Goal: Transaction & Acquisition: Subscribe to service/newsletter

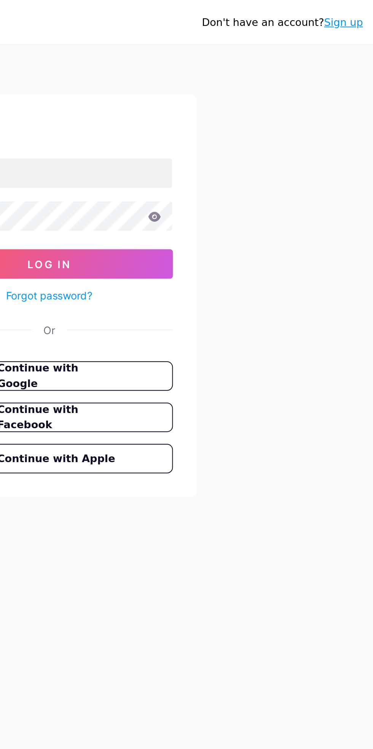
click at [346, 13] on link "Sign up" at bounding box center [339, 11] width 20 height 6
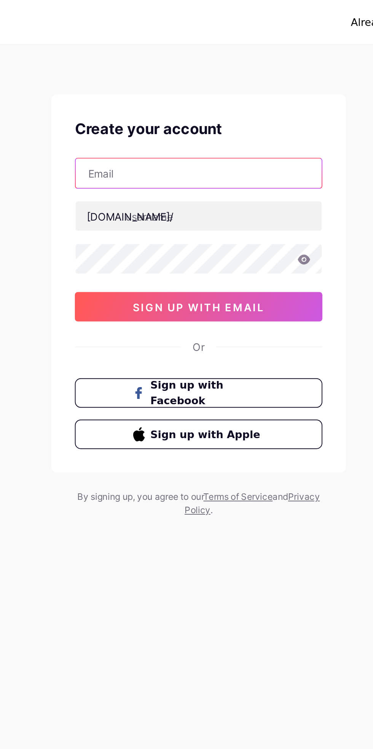
click at [210, 88] on input "text" at bounding box center [186, 89] width 127 height 15
type input "mahomodam 66@gmail.com"
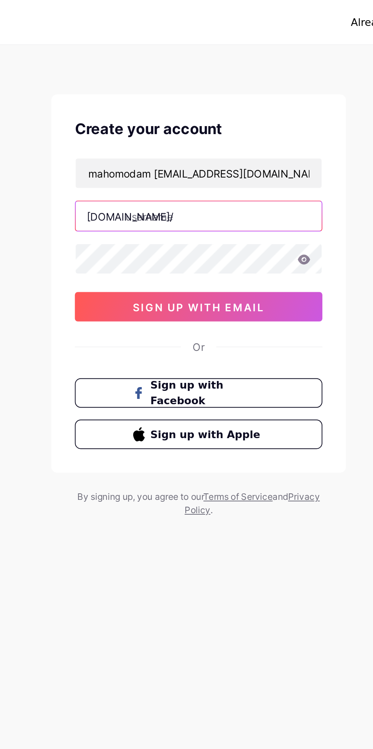
click at [205, 110] on input "text" at bounding box center [186, 111] width 127 height 15
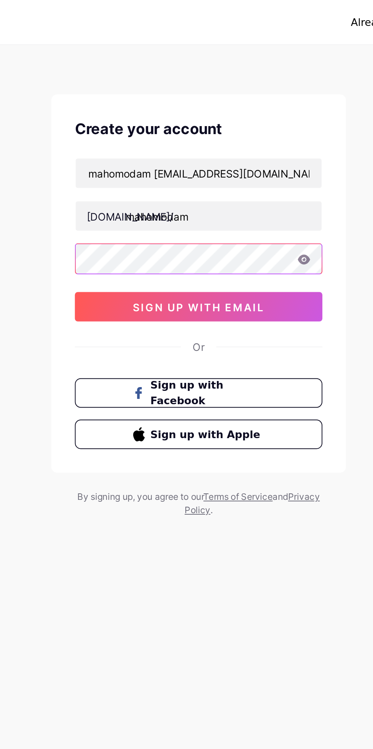
type input "mahomodam"
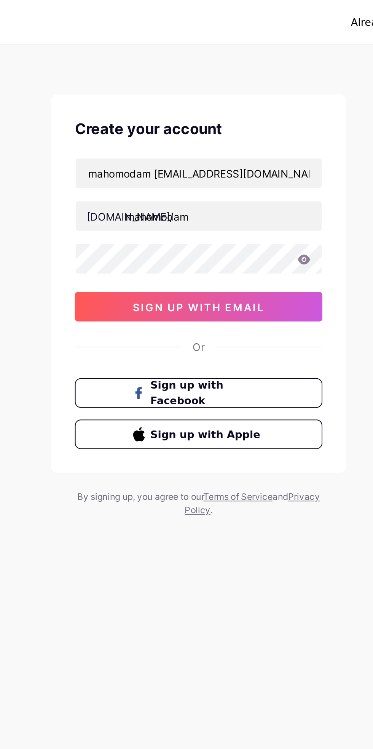
click at [212, 160] on span "sign up with email" at bounding box center [187, 158] width 68 height 6
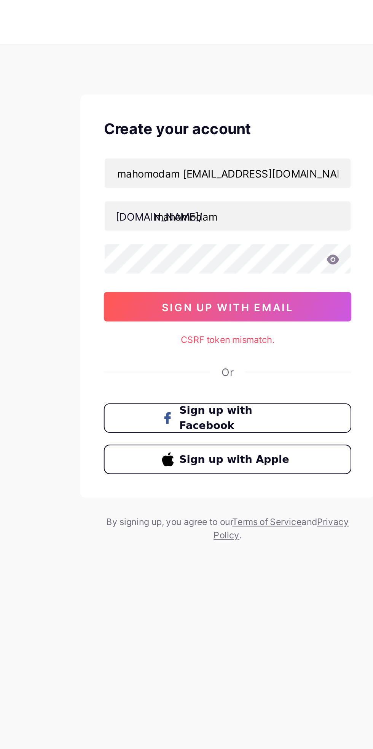
click at [202, 220] on button "Sign up with Facebook" at bounding box center [187, 215] width 128 height 15
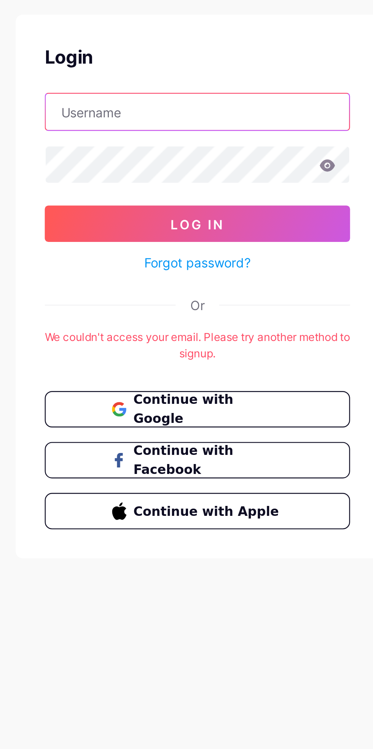
click at [203, 91] on input "text" at bounding box center [186, 89] width 127 height 15
type input "mahomoda"
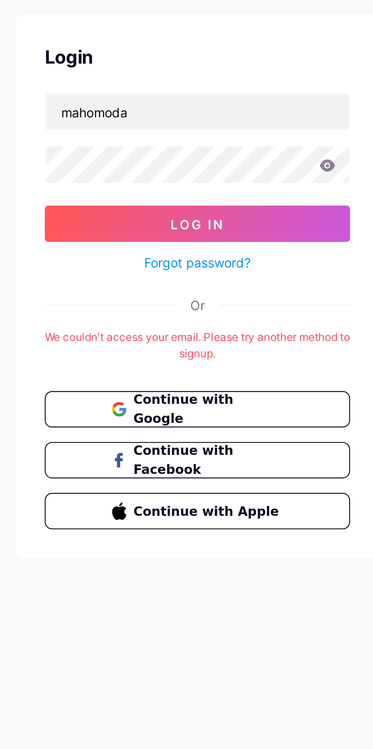
click at [123, 129] on button "Log In" at bounding box center [187, 136] width 128 height 15
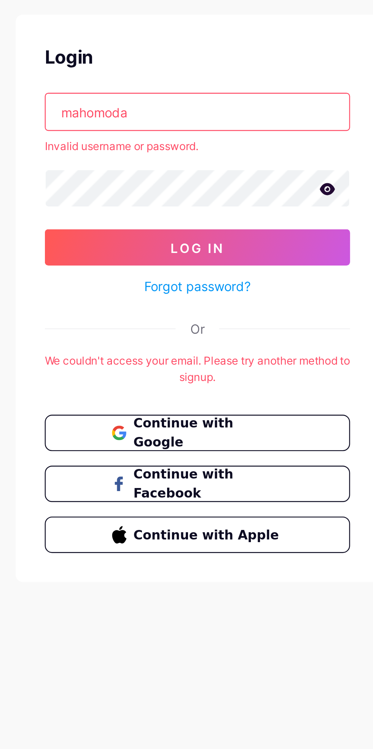
click at [204, 224] on span "Continue with Google" at bounding box center [191, 224] width 63 height 16
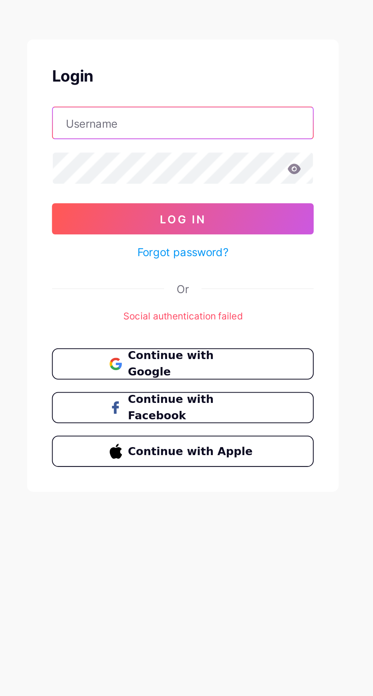
click at [199, 90] on input "text" at bounding box center [186, 89] width 127 height 15
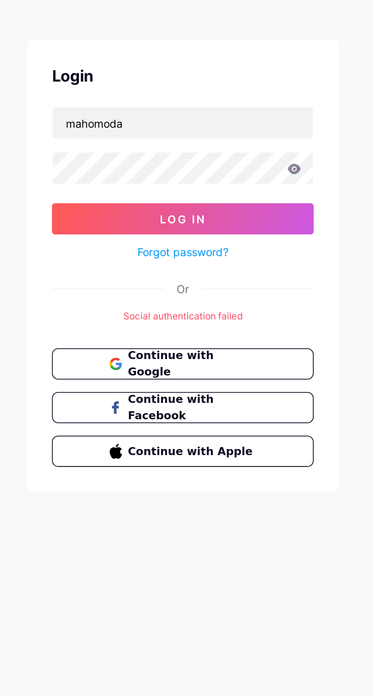
click at [123, 129] on button "Log In" at bounding box center [187, 136] width 128 height 15
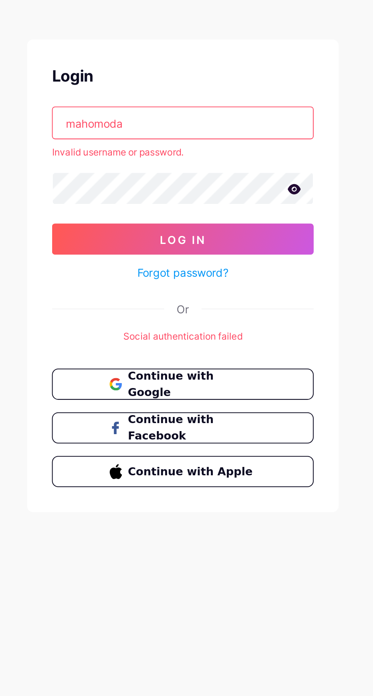
click at [179, 91] on input "mahomoda" at bounding box center [186, 89] width 127 height 15
click at [217, 88] on input "mahomodam" at bounding box center [186, 89] width 127 height 15
click at [212, 87] on input "mahomodam" at bounding box center [186, 89] width 127 height 15
type input "m"
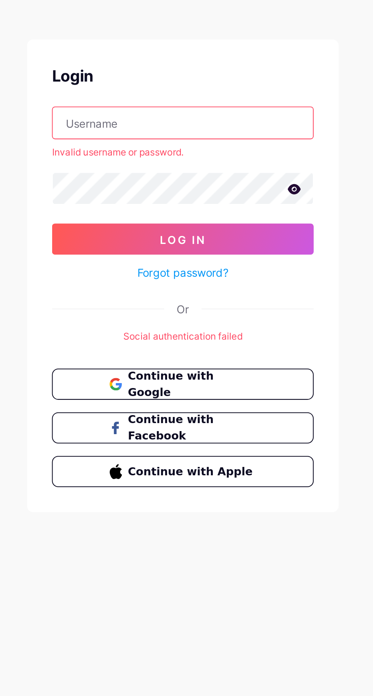
click at [202, 87] on input "text" at bounding box center [186, 89] width 127 height 15
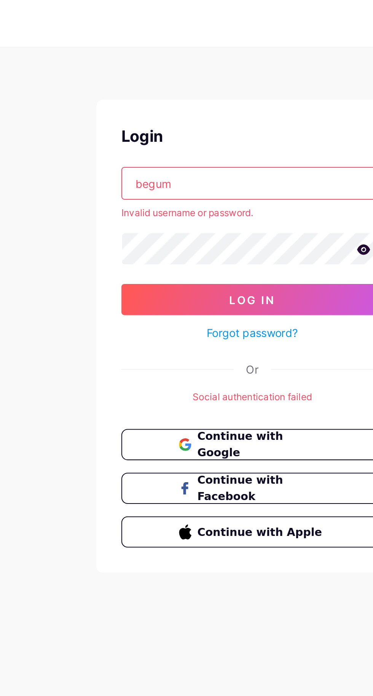
click at [187, 91] on input "begum" at bounding box center [186, 89] width 127 height 15
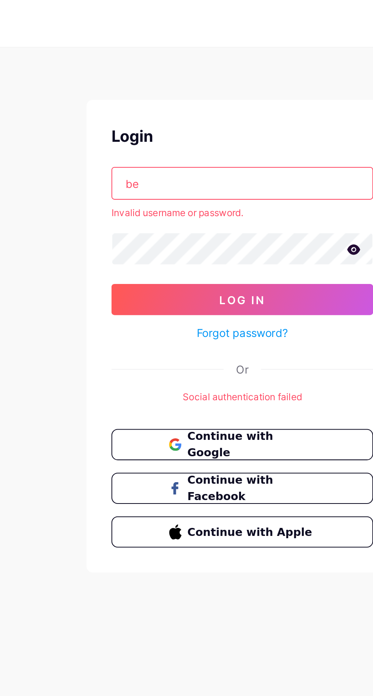
type input "b"
click at [249, 176] on div "Or" at bounding box center [187, 180] width 128 height 8
click at [167, 90] on input "Sa" at bounding box center [186, 89] width 127 height 15
type input "S"
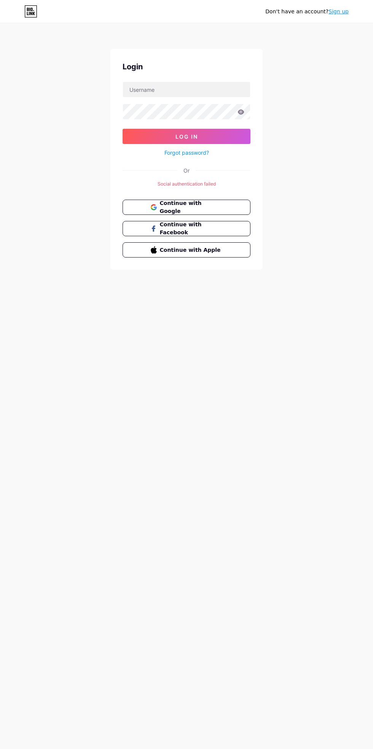
click at [345, 11] on link "Sign up" at bounding box center [339, 11] width 20 height 6
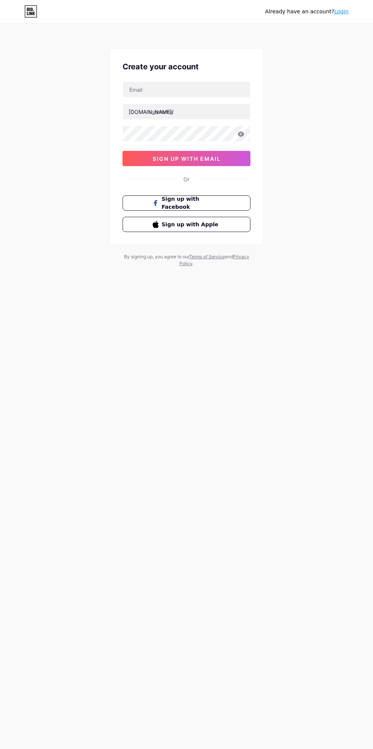
click at [281, 425] on div "Already have an account? Login Create your account bio.link/ 0cAFcWeA4vnMxQq8oW…" at bounding box center [186, 374] width 373 height 749
click at [298, 408] on div "Already have an account? Login Create your account bio.link/ 0cAFcWeA4vnMxQq8oW…" at bounding box center [186, 374] width 373 height 749
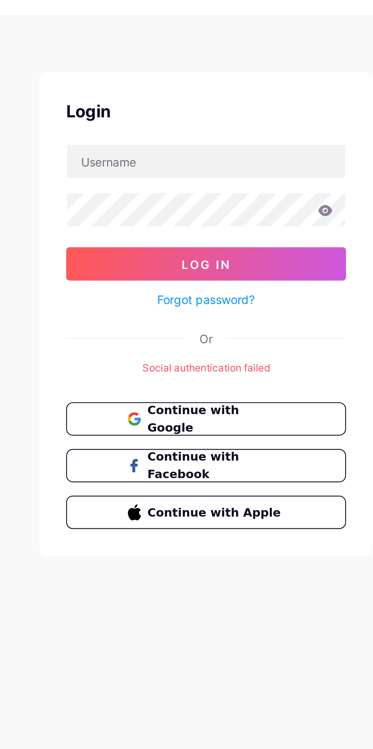
click at [203, 174] on div "Login Log In Forgot password? Or Social authentication failed Continue with Goo…" at bounding box center [186, 159] width 152 height 221
click at [198, 184] on div "Social authentication failed" at bounding box center [187, 184] width 128 height 7
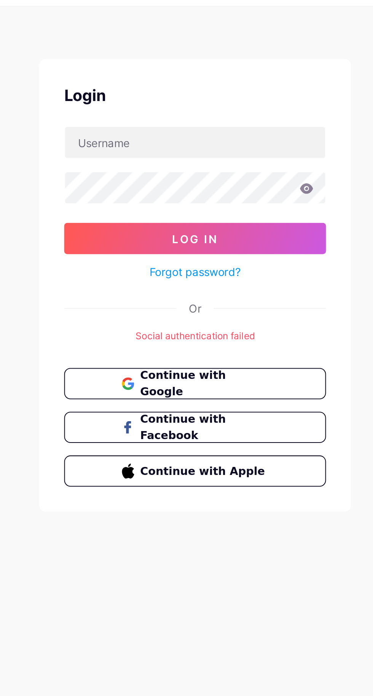
scroll to position [3, 0]
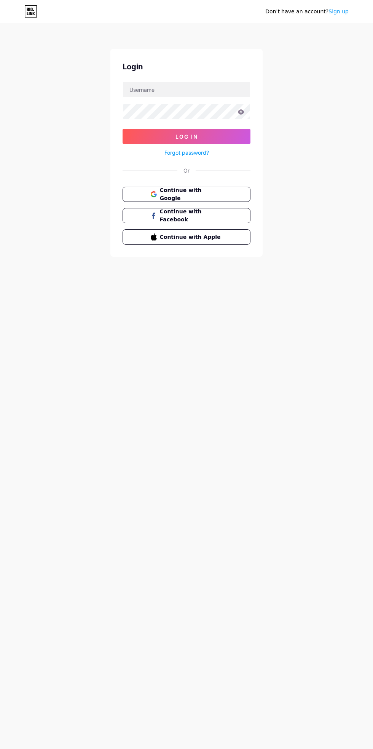
click at [330, 74] on div "Don't have an account? Sign up Login Log In Forgot password? Or Continue with G…" at bounding box center [186, 140] width 373 height 281
click at [332, 142] on div "Don't have an account? Sign up Login Log In Forgot password? Or Continue with G…" at bounding box center [186, 140] width 373 height 281
click at [345, 75] on div "Don't have an account? Sign up Login Log In Forgot password? Or Continue with G…" at bounding box center [186, 140] width 373 height 281
click at [368, 4] on div "Don't have an account? Sign up" at bounding box center [186, 11] width 373 height 23
click at [370, 6] on div "Don't have an account? Sign up" at bounding box center [186, 11] width 373 height 12
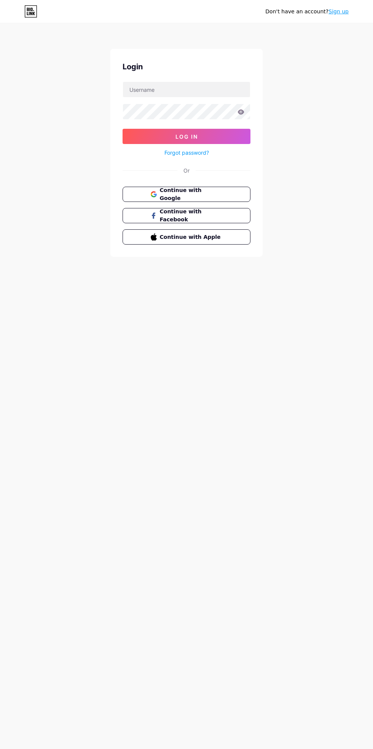
click at [367, 14] on div "Don't have an account? Sign up" at bounding box center [186, 11] width 373 height 12
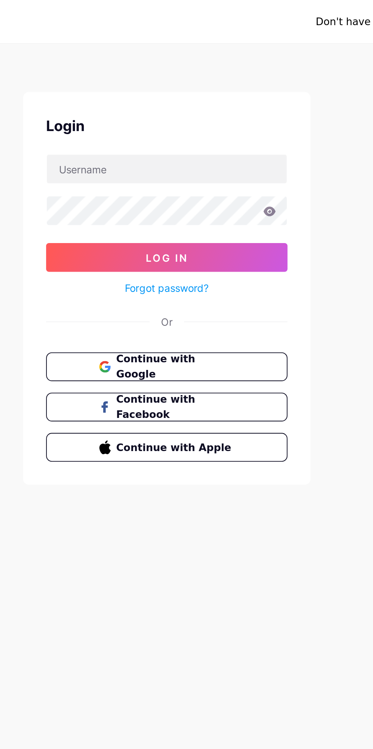
click at [185, 239] on span "Continue with Apple" at bounding box center [191, 237] width 63 height 8
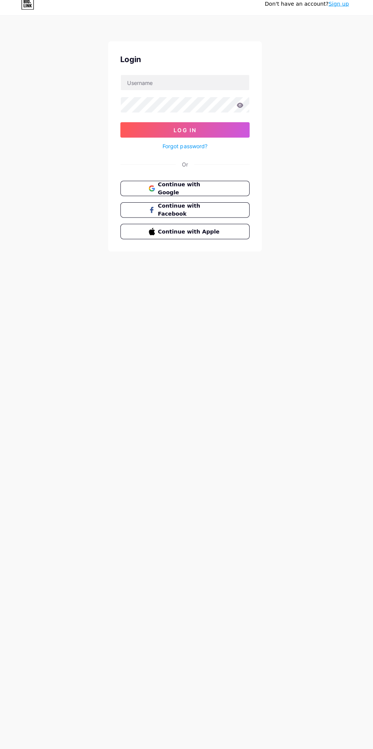
click at [188, 215] on span "Continue with Facebook" at bounding box center [191, 216] width 63 height 16
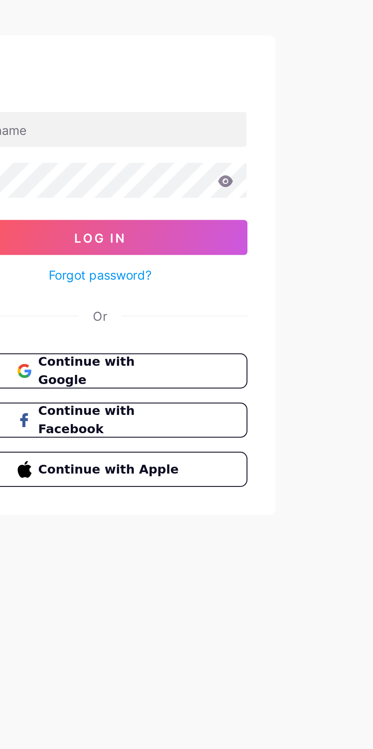
click at [202, 219] on button "Continue with Facebook" at bounding box center [187, 215] width 128 height 15
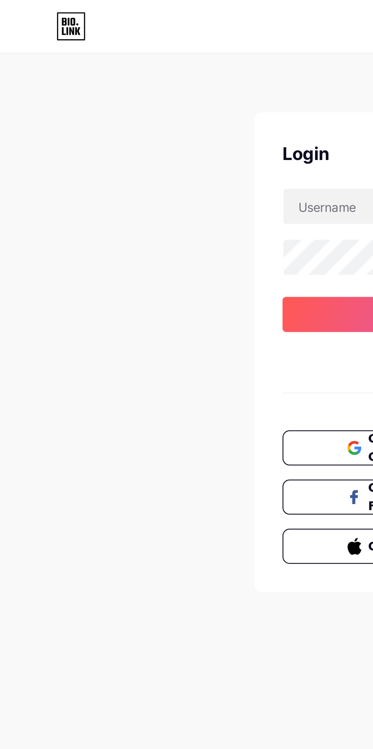
click at [32, 9] on icon at bounding box center [30, 11] width 13 height 12
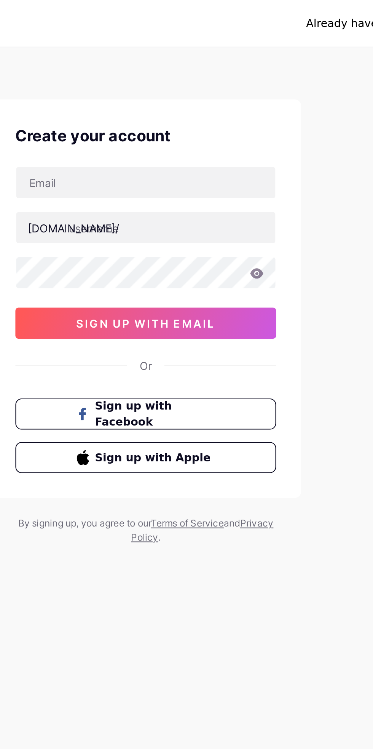
click at [125, 5] on div "Already have an account? Login" at bounding box center [186, 11] width 373 height 23
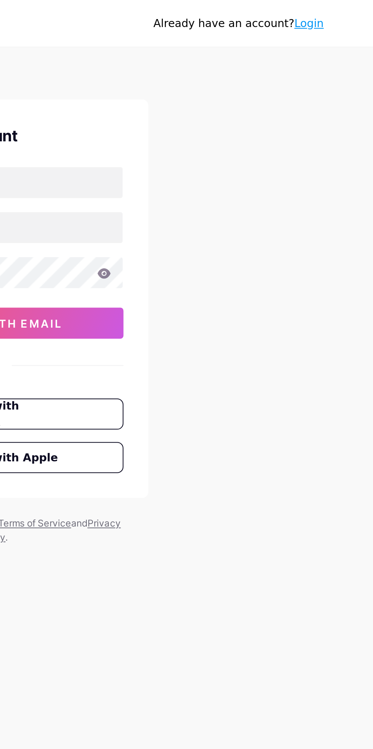
click at [365, 7] on div "Already have an account? Login" at bounding box center [186, 11] width 373 height 12
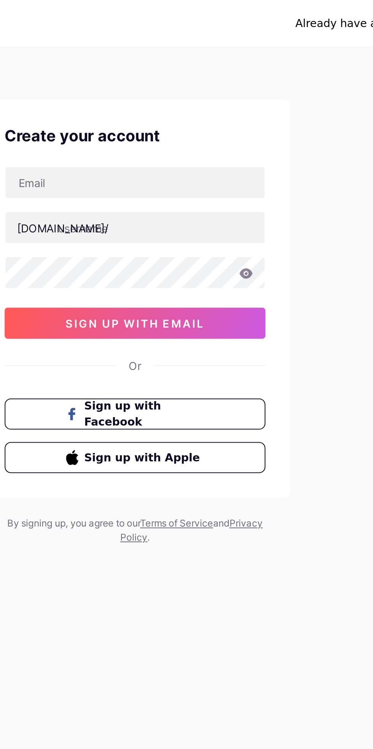
click at [207, 229] on button "Sign up with Apple" at bounding box center [187, 224] width 128 height 15
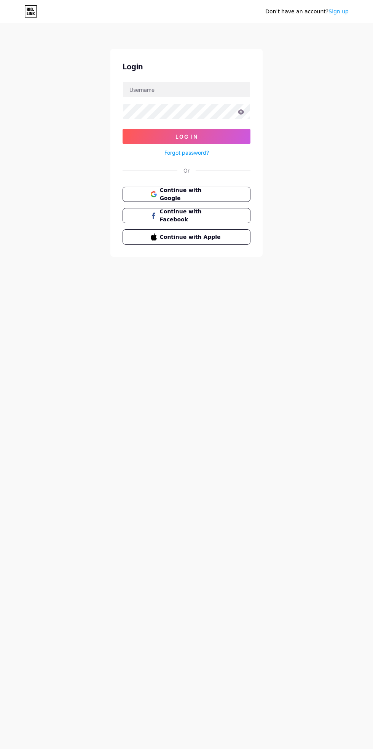
click at [307, 19] on div "Don't have an account? Sign up" at bounding box center [186, 11] width 373 height 23
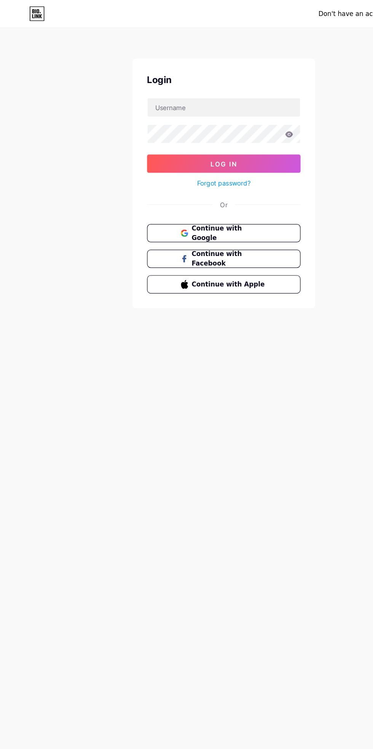
click at [310, 6] on div "Don't have an account? Sign up" at bounding box center [306, 11] width 83 height 12
click at [301, 16] on div "Don't have an account? Sign up" at bounding box center [306, 11] width 83 height 12
click at [301, 4] on div "Don't have an account? Sign up" at bounding box center [186, 11] width 373 height 23
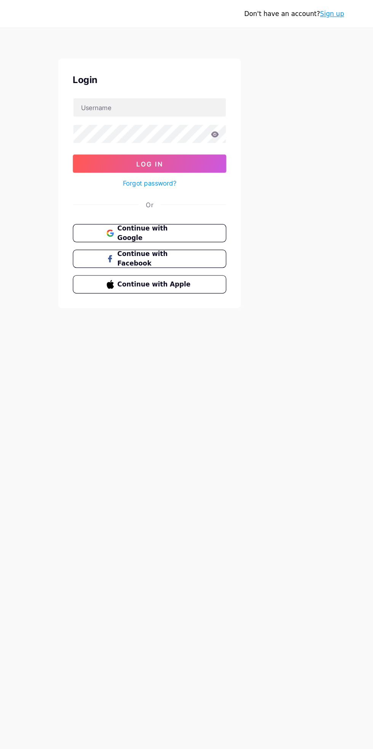
click at [358, 17] on div "Don't have an account? Sign up" at bounding box center [186, 11] width 373 height 12
click at [347, 11] on link "Sign up" at bounding box center [339, 11] width 20 height 6
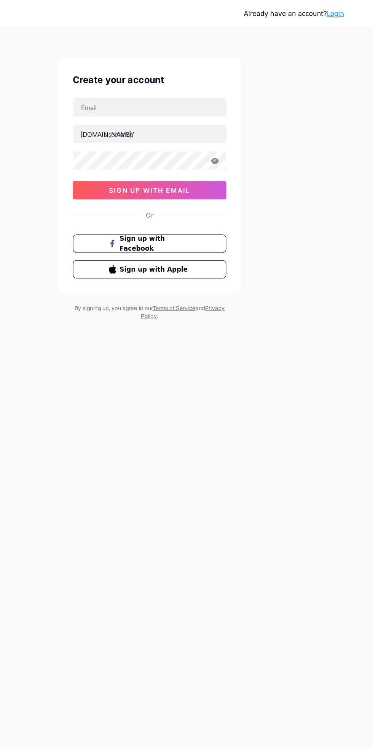
click at [344, 13] on link "Login" at bounding box center [341, 11] width 14 height 6
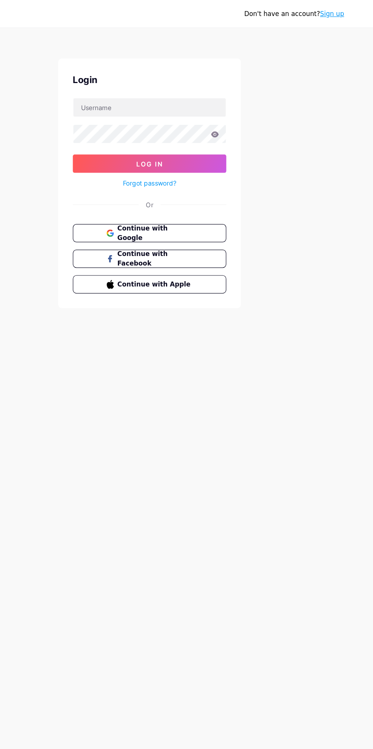
click at [95, 27] on div "Don't have an account? Sign up Login Log In Forgot password? Or Continue with G…" at bounding box center [186, 140] width 373 height 281
click at [372, 3] on div "Don't have an account? Sign up" at bounding box center [186, 11] width 373 height 23
click at [373, 6] on div "Don't have an account? Sign up" at bounding box center [186, 11] width 373 height 12
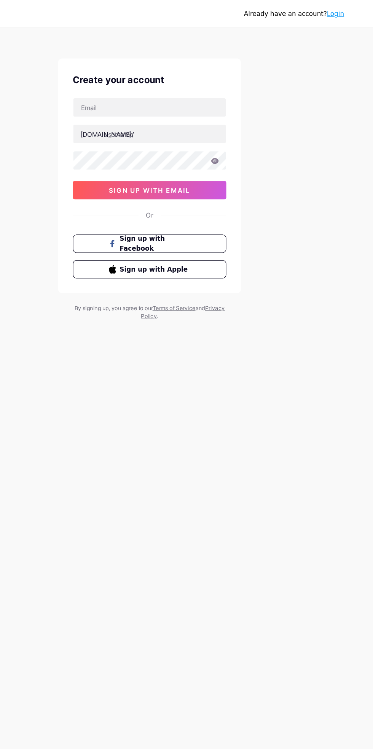
click at [312, 622] on div "Already have an account? Login Create your account bio.link/ sign up with email…" at bounding box center [186, 374] width 373 height 749
